Goal: Task Accomplishment & Management: Use online tool/utility

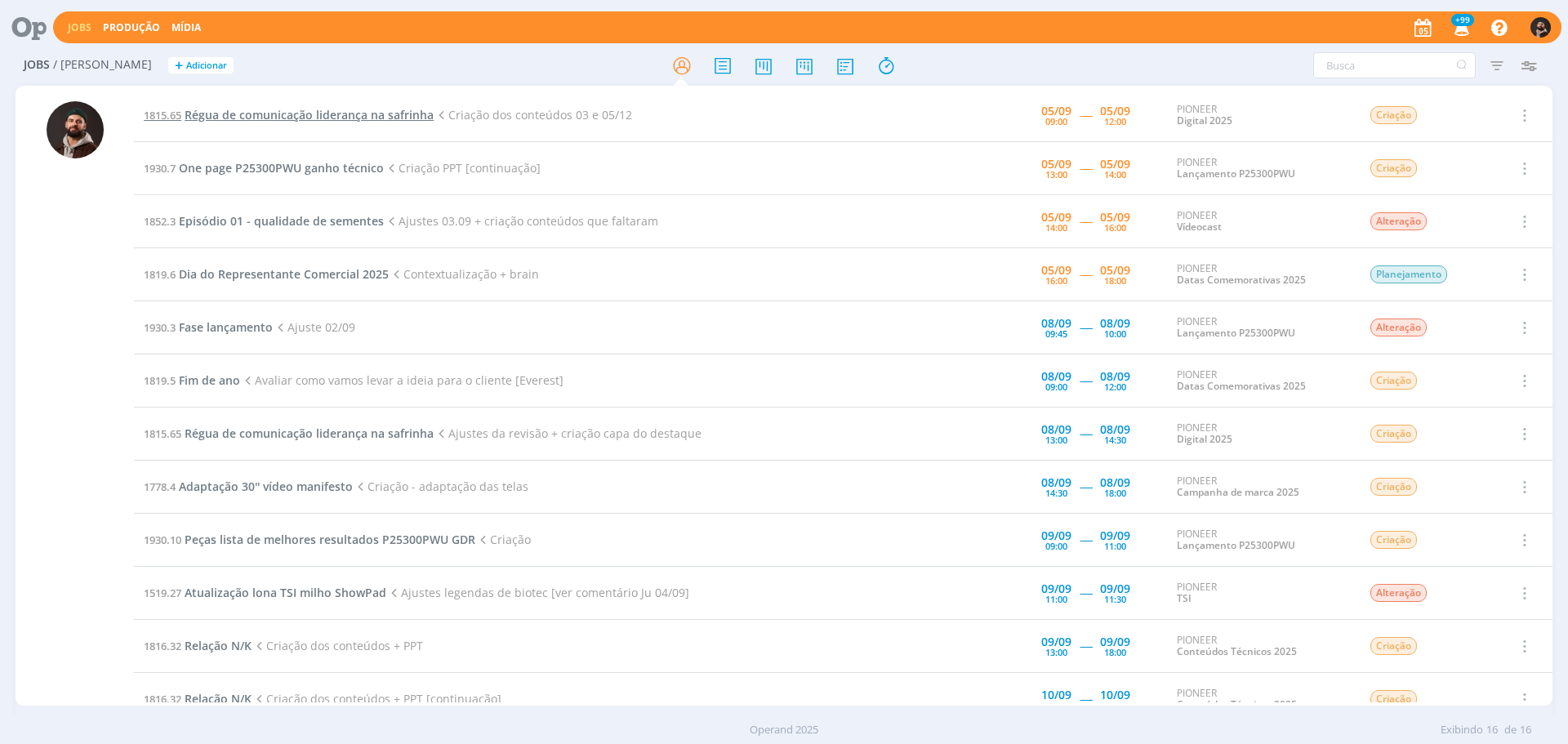
click at [344, 114] on span "Régua de comunicação liderança na safrinha" at bounding box center [308, 115] width 249 height 16
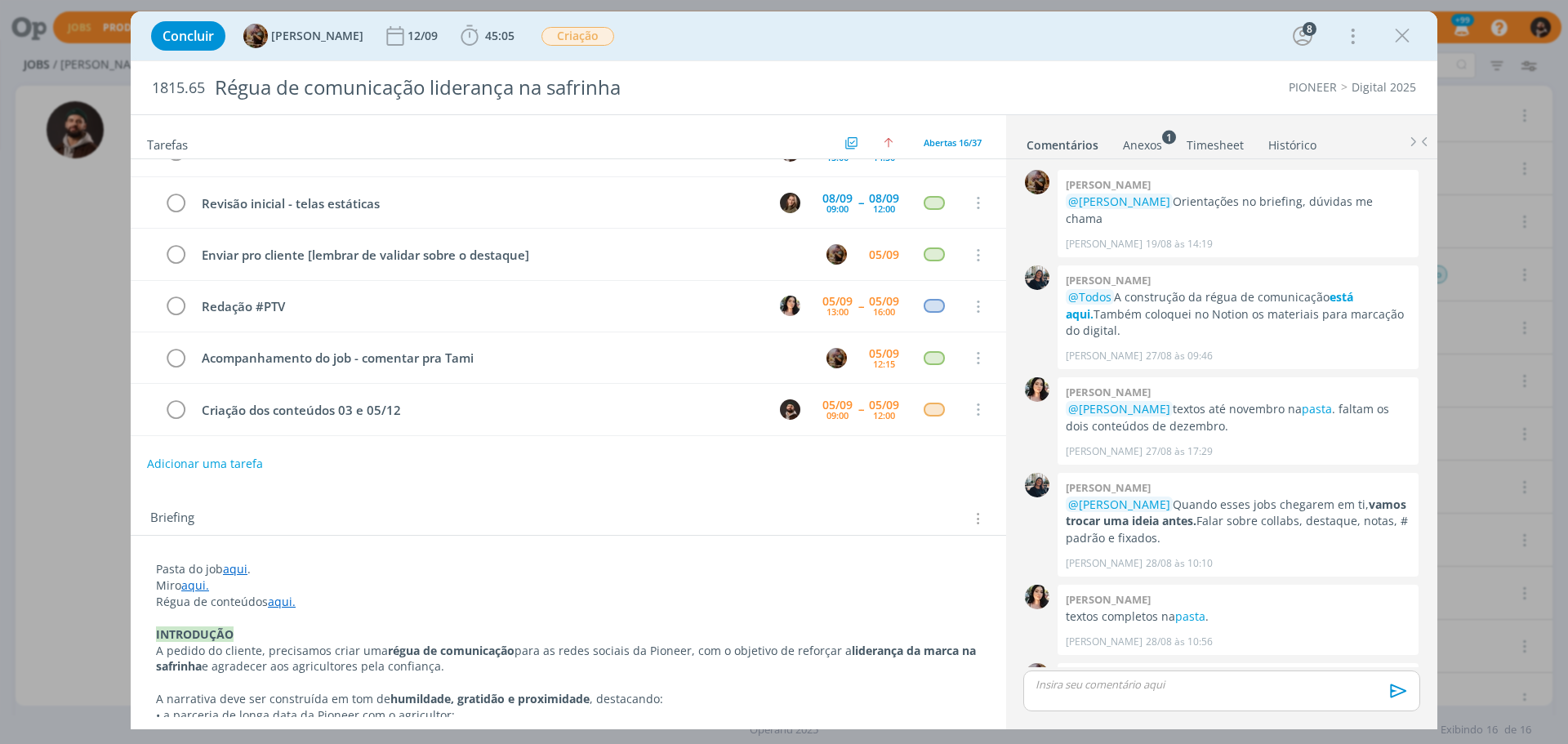
scroll to position [1416, 0]
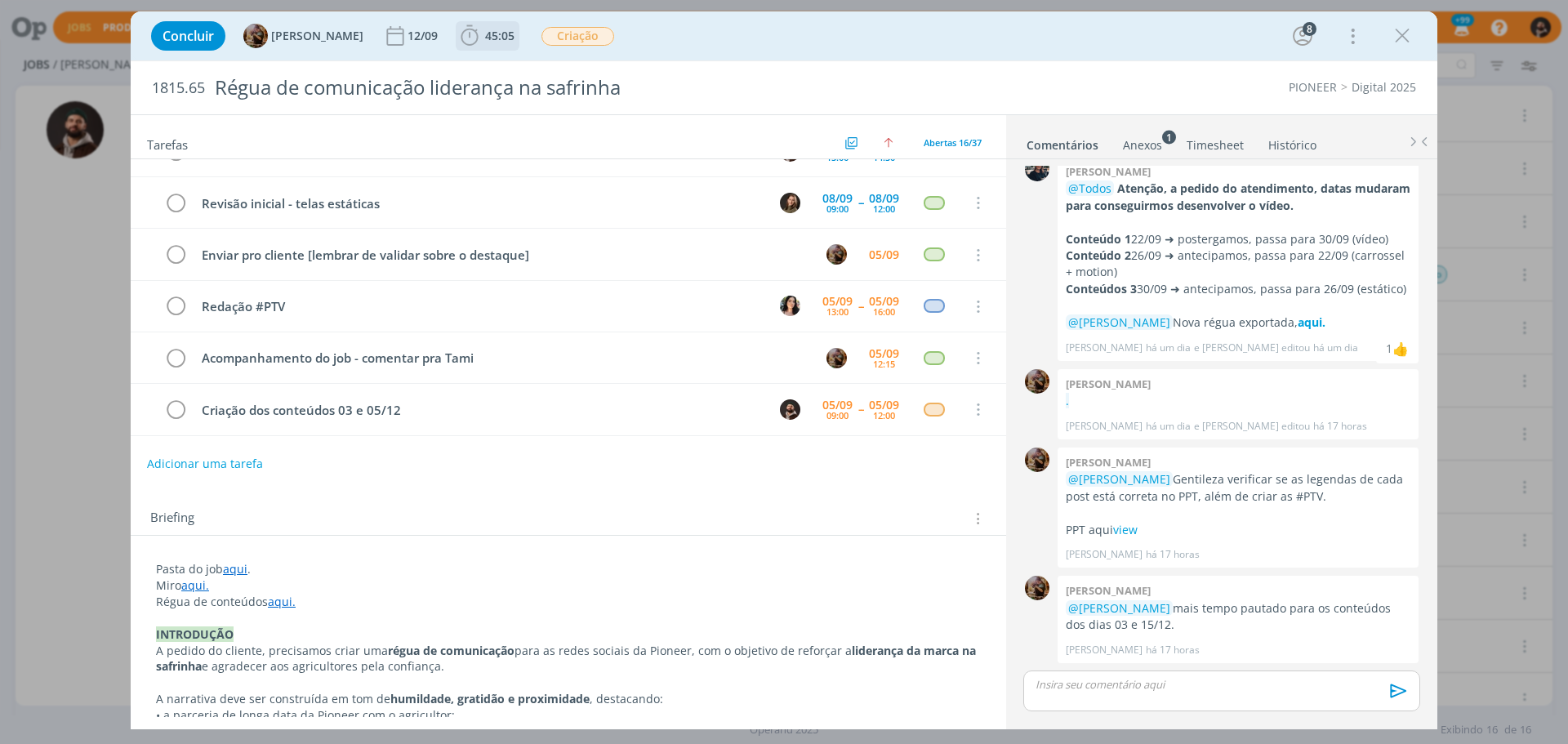
click at [497, 27] on span "45:05" at bounding box center [487, 36] width 60 height 25
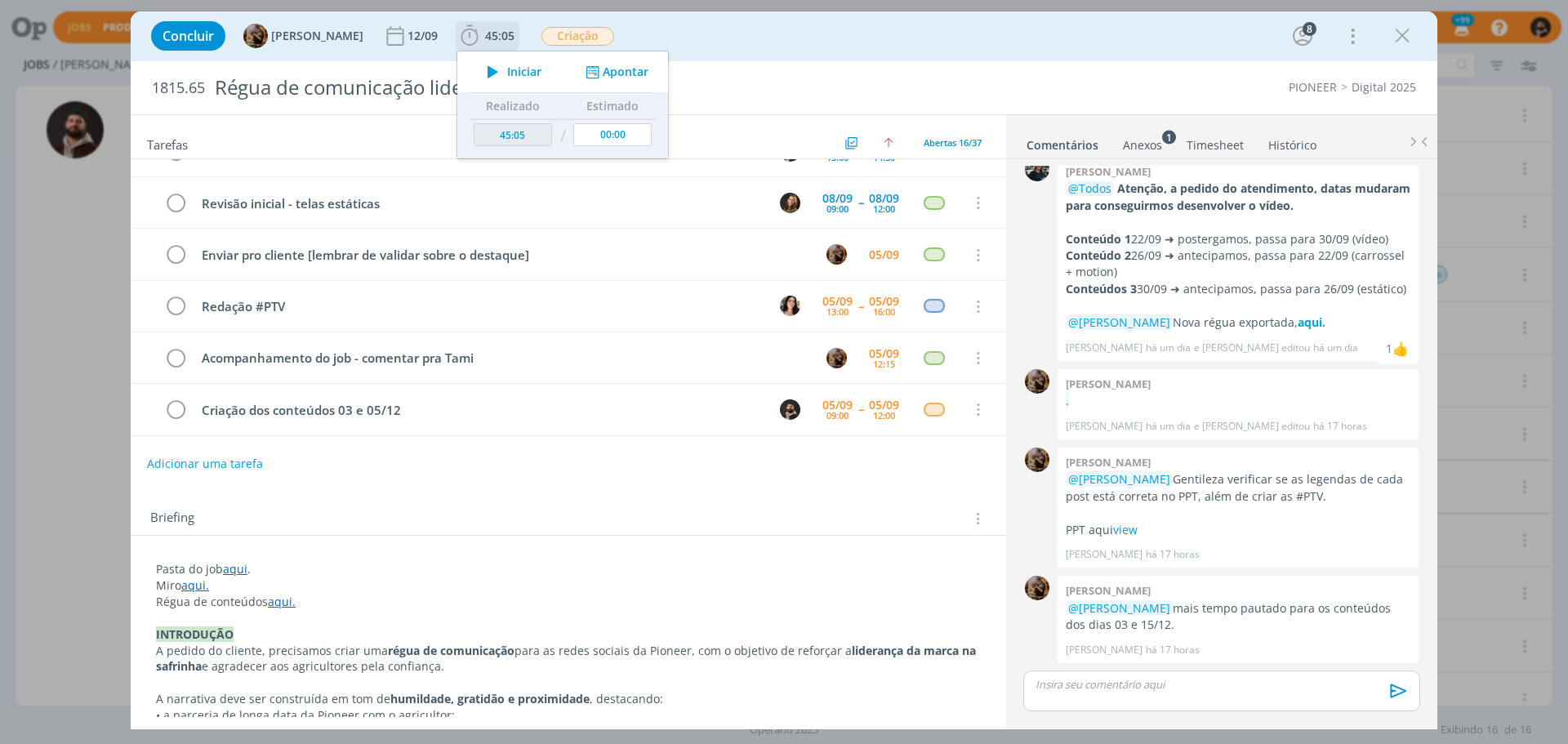
click at [526, 68] on span "Iniciar" at bounding box center [524, 72] width 35 height 12
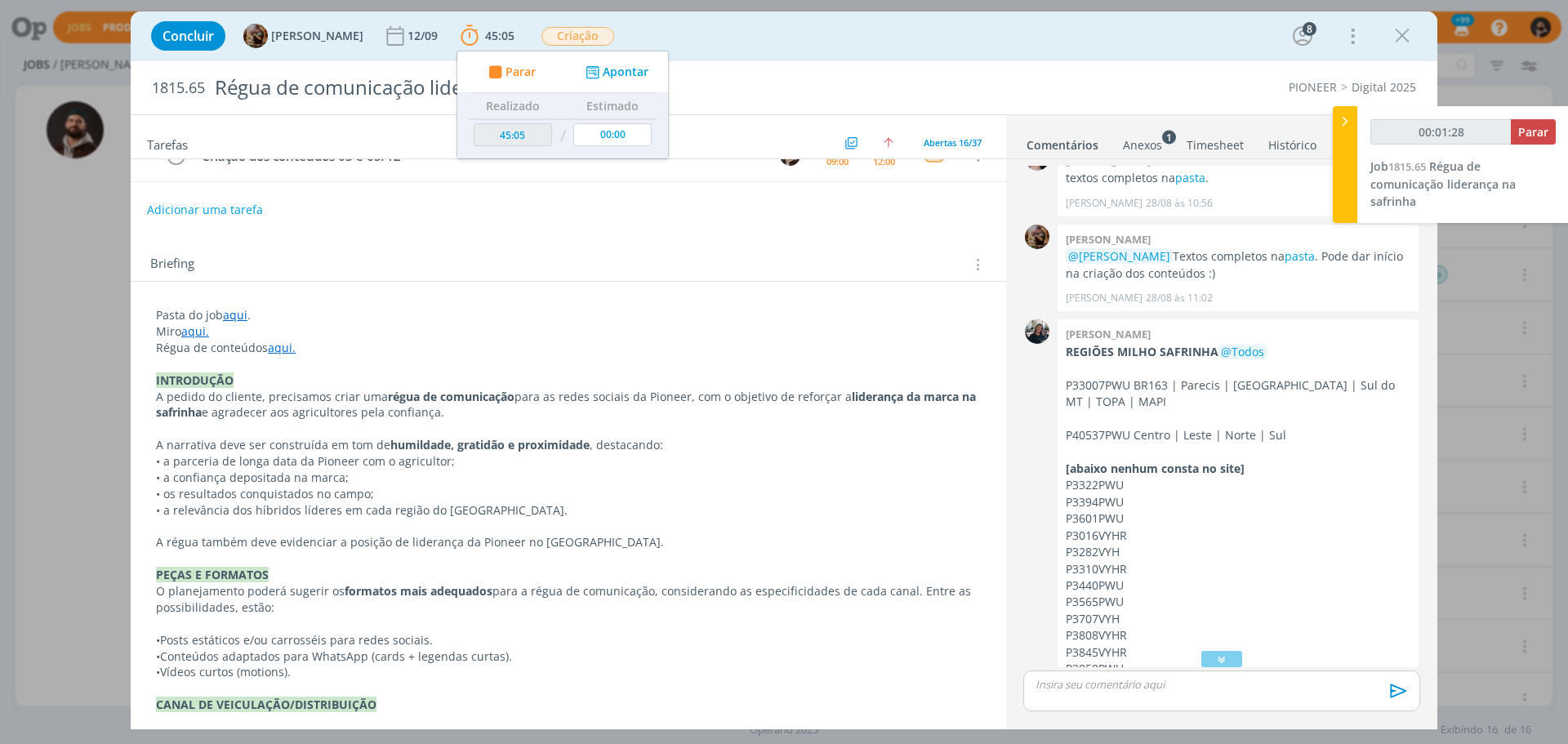
scroll to position [438, 0]
click at [1295, 249] on link "pasta" at bounding box center [1300, 257] width 30 height 16
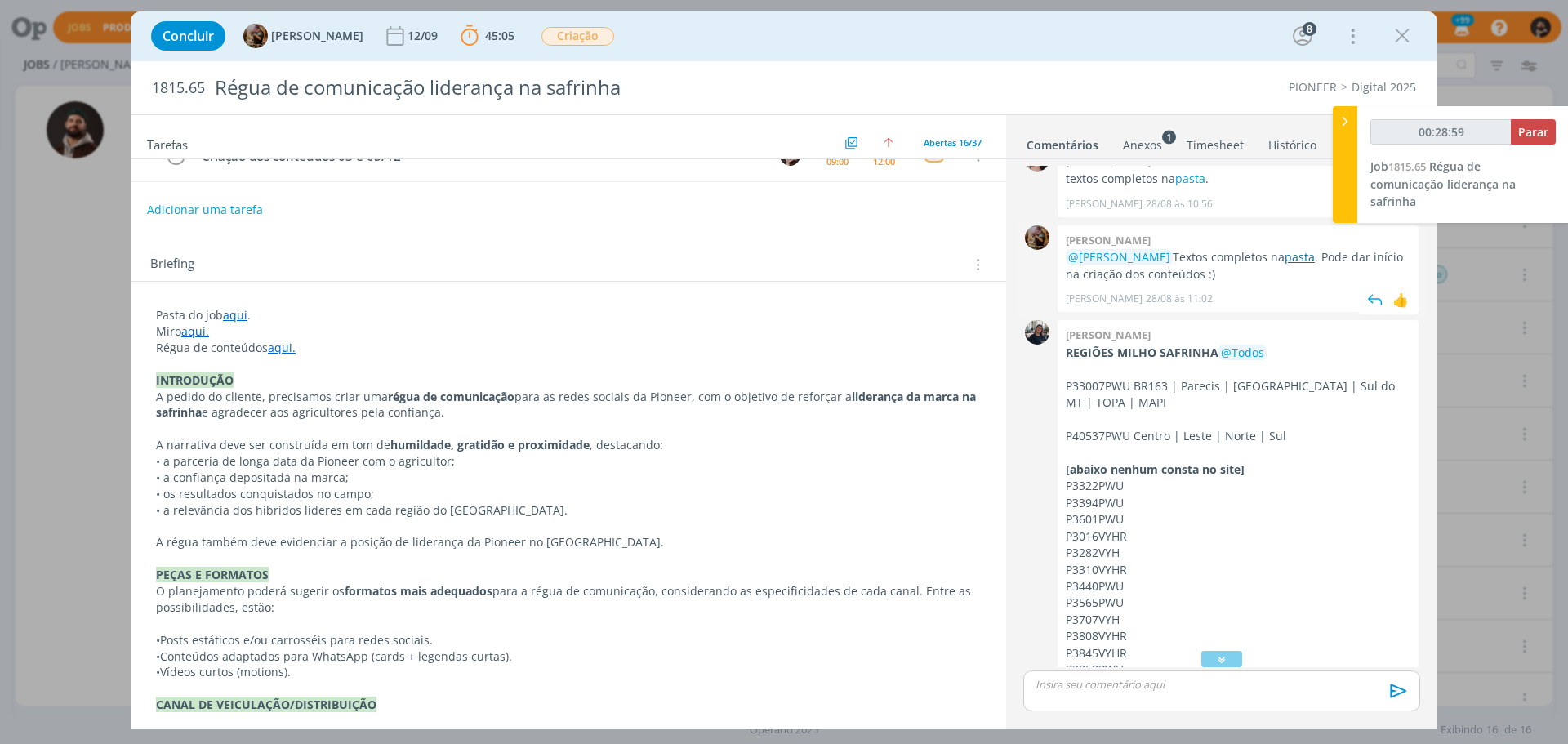
type input "00:29:59"
